Goal: Task Accomplishment & Management: Complete application form

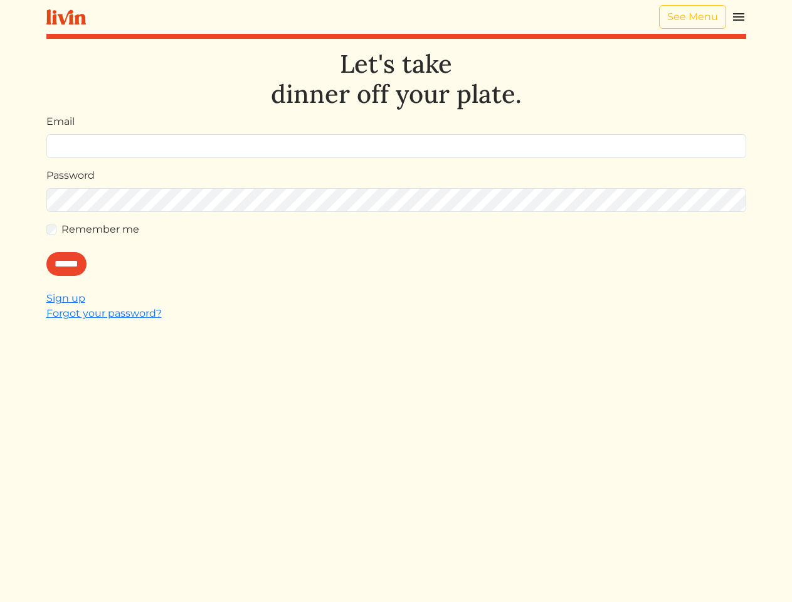
click at [396, 301] on div "Let's take dinner off your plate. Email Password Remember me ****** Sign up For…" at bounding box center [396, 350] width 700 height 602
click at [739, 17] on img at bounding box center [738, 16] width 15 height 15
